Goal: Navigation & Orientation: Find specific page/section

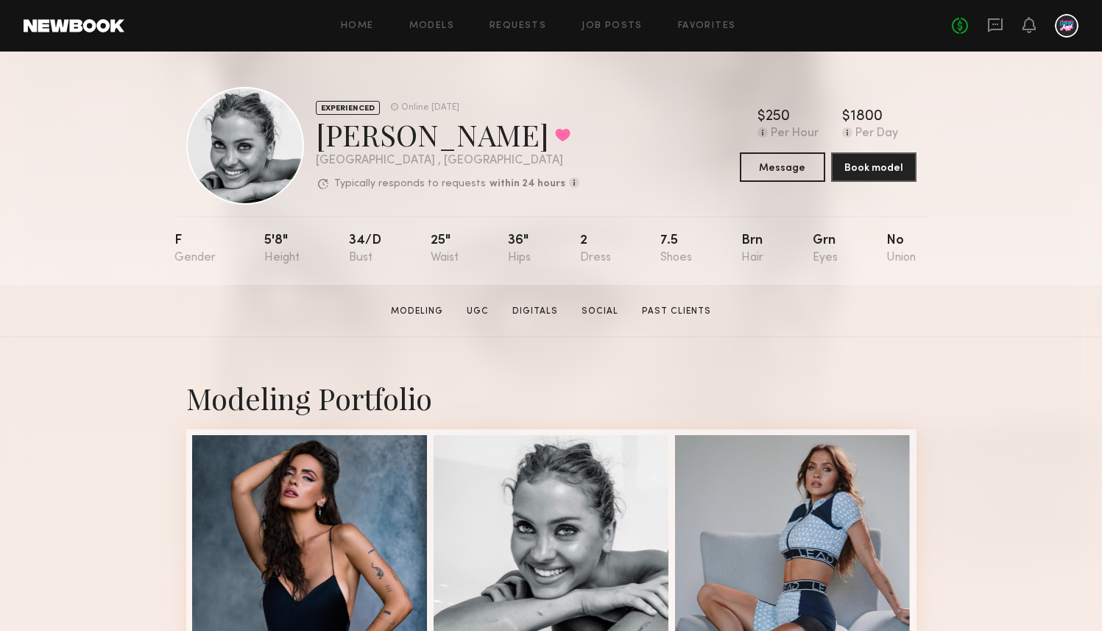
click at [510, 19] on div "Home Models Requests Job Posts Favorites Sign Out No fees up to $5,000" at bounding box center [601, 26] width 954 height 24
click at [512, 23] on link "Requests" at bounding box center [517, 26] width 57 height 10
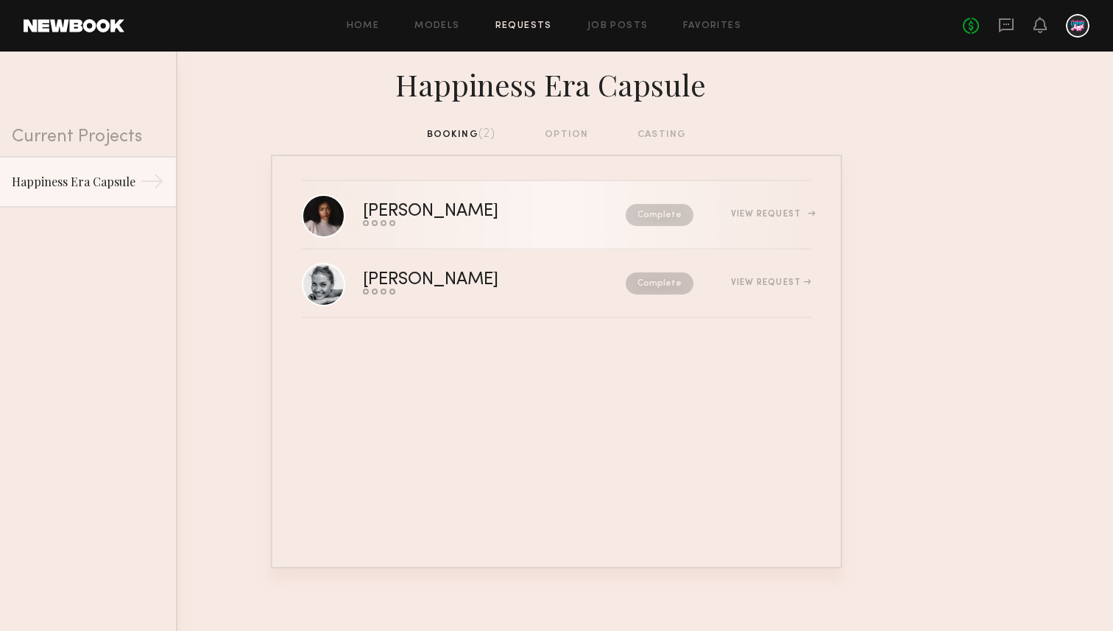
click at [431, 212] on div "[PERSON_NAME]" at bounding box center [462, 211] width 199 height 17
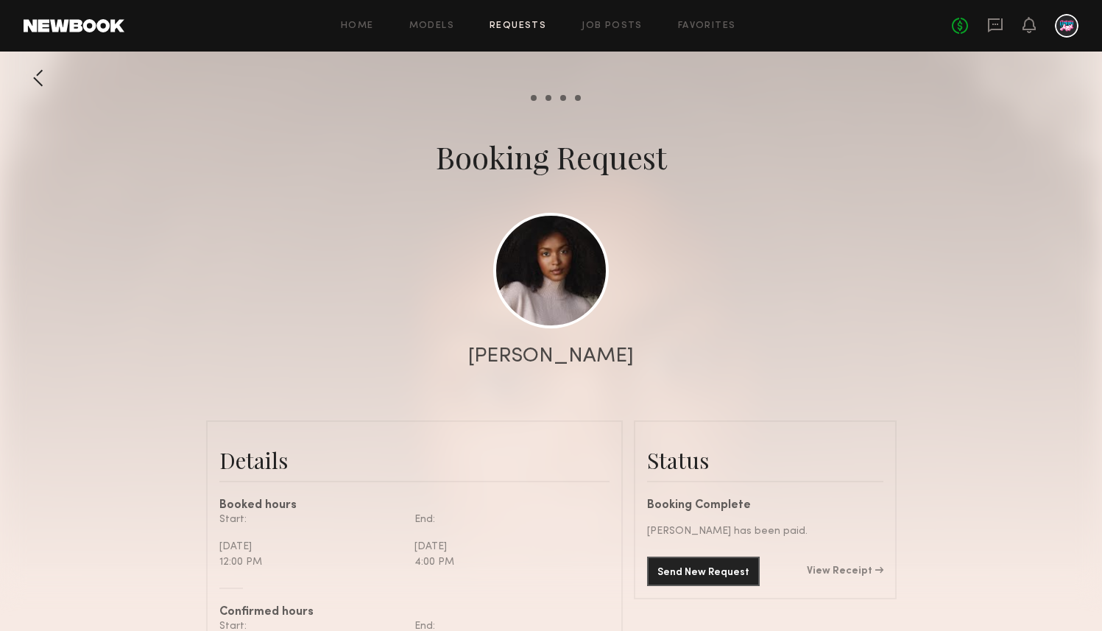
scroll to position [1677, 0]
click at [528, 259] on link at bounding box center [551, 270] width 116 height 116
